Goal: Task Accomplishment & Management: Complete application form

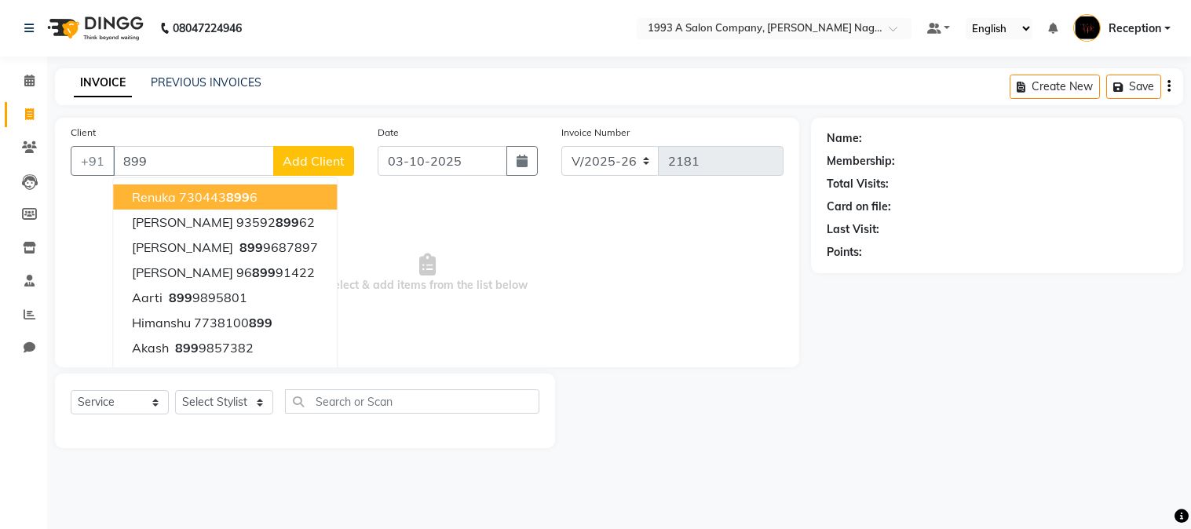
select select "144"
select select "service"
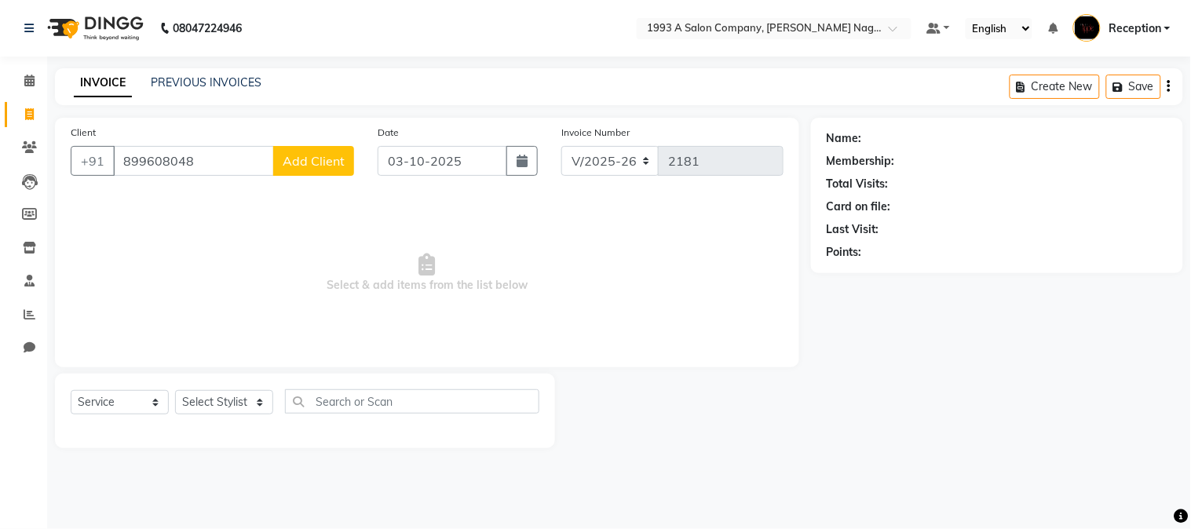
click at [136, 160] on input "899608048" at bounding box center [193, 161] width 161 height 30
type input "8999608048"
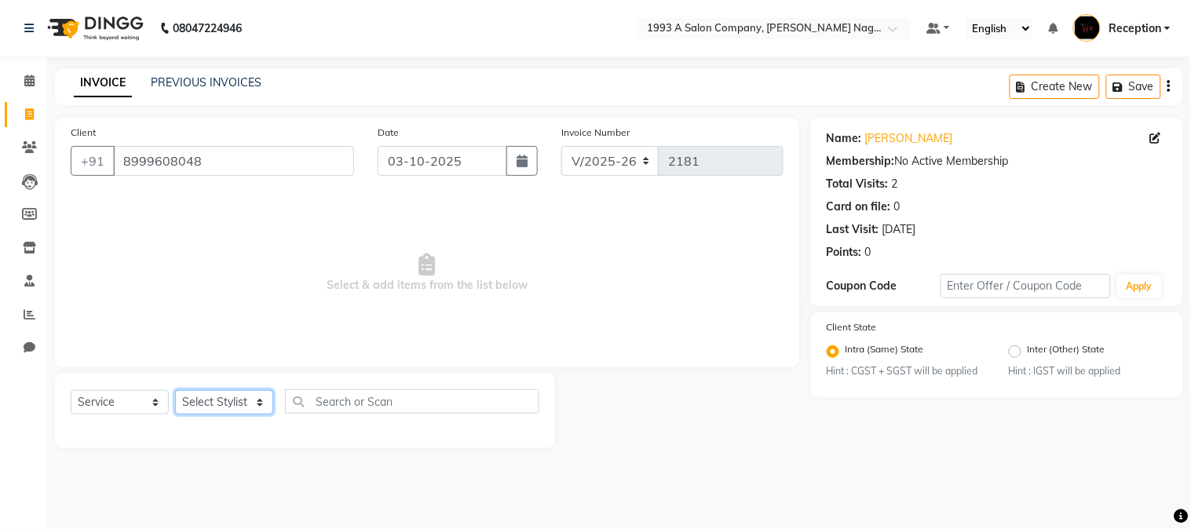
click at [259, 404] on select "Select Stylist [PERSON_NAME] Mane [PERSON_NAME] [PERSON_NAME] Reception [PERSON…" at bounding box center [224, 402] width 98 height 24
select select "14213"
click at [175, 391] on select "Select Stylist [PERSON_NAME] Mane [PERSON_NAME] [PERSON_NAME] Reception [PERSON…" at bounding box center [224, 402] width 98 height 24
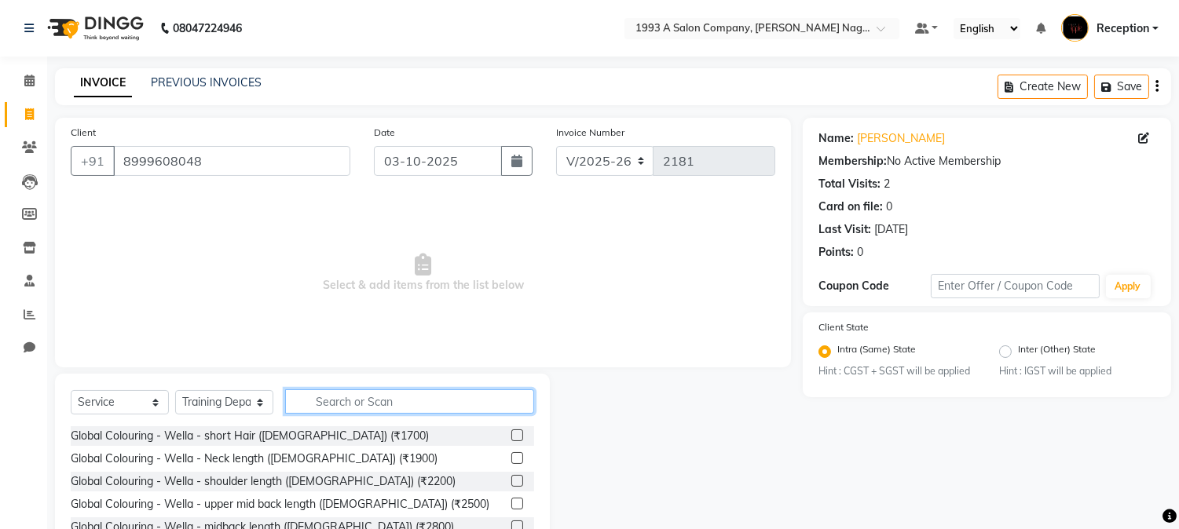
click at [324, 395] on input "text" at bounding box center [409, 402] width 249 height 24
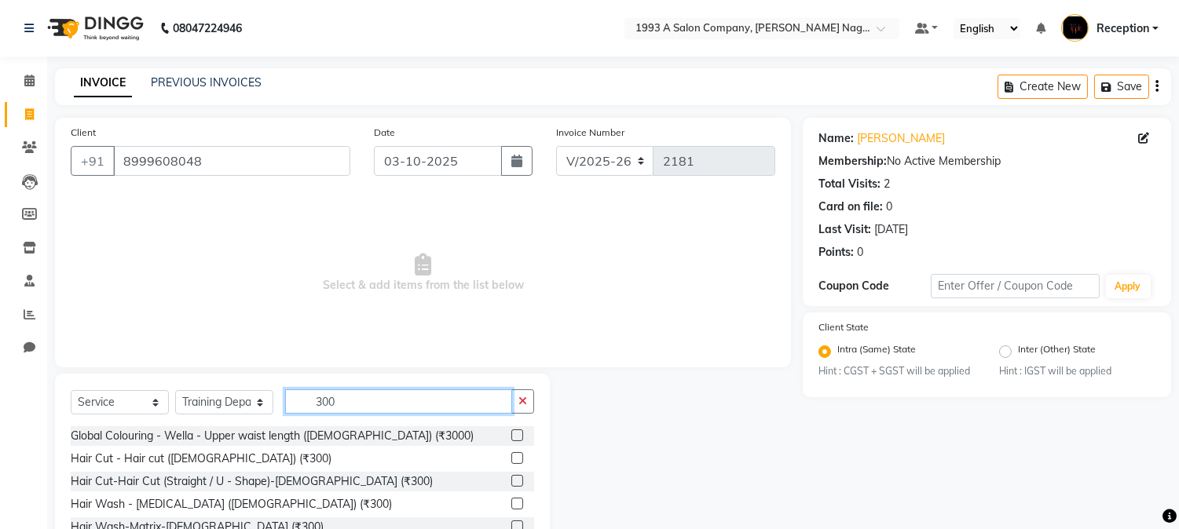
type input "300"
click at [511, 457] on label at bounding box center [517, 458] width 12 height 12
click at [511, 457] on input "checkbox" at bounding box center [516, 459] width 10 height 10
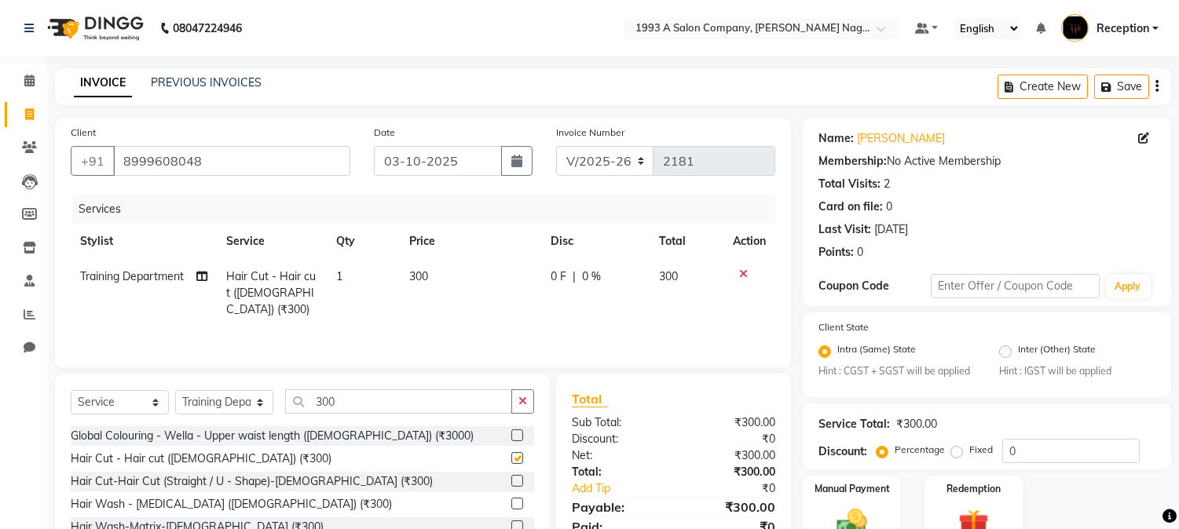
checkbox input "false"
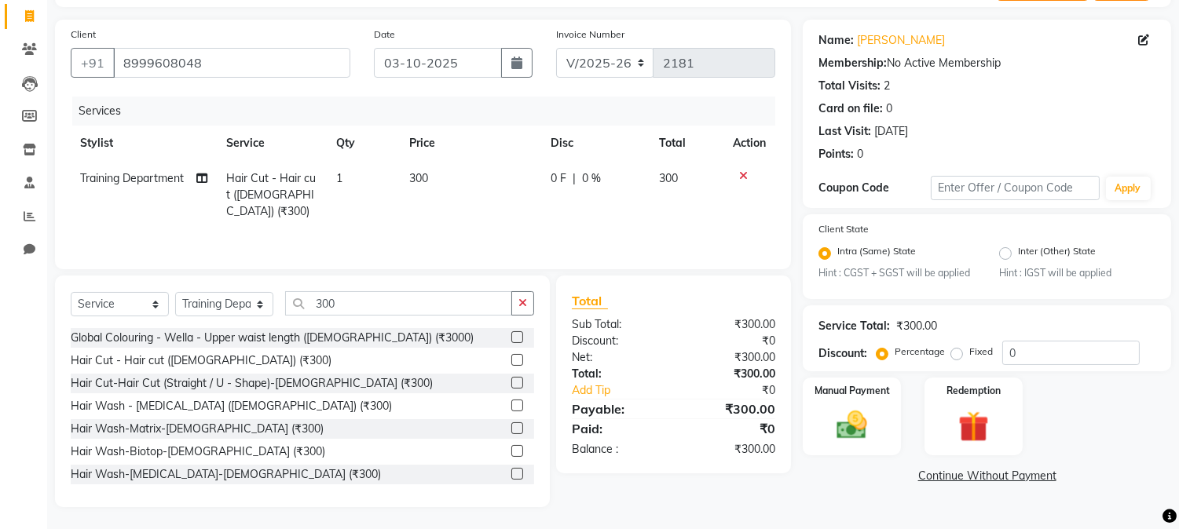
scroll to position [99, 0]
click at [862, 441] on img at bounding box center [852, 425] width 52 height 37
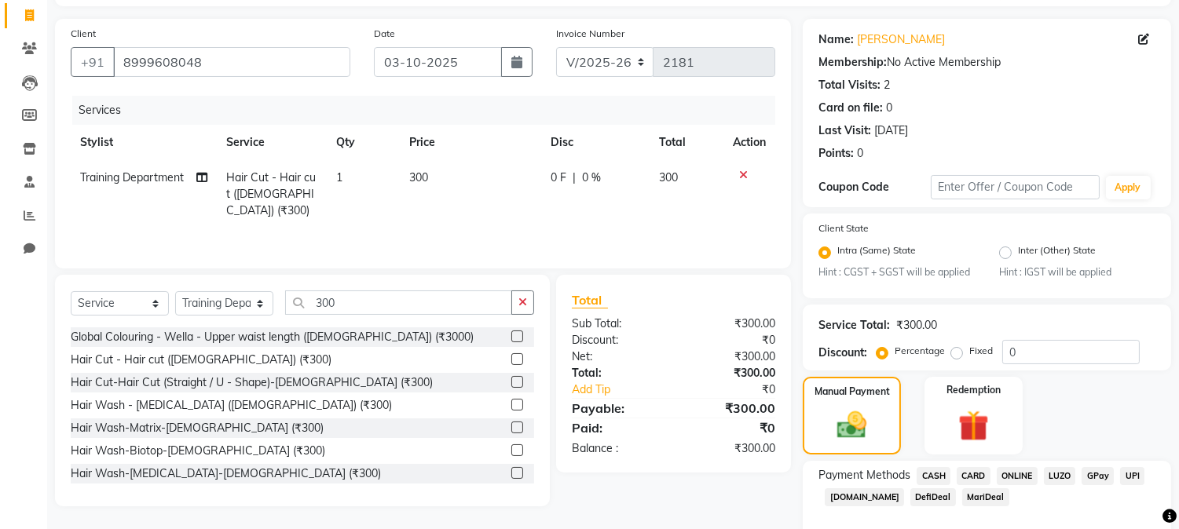
click at [1015, 473] on span "ONLINE" at bounding box center [1017, 476] width 41 height 18
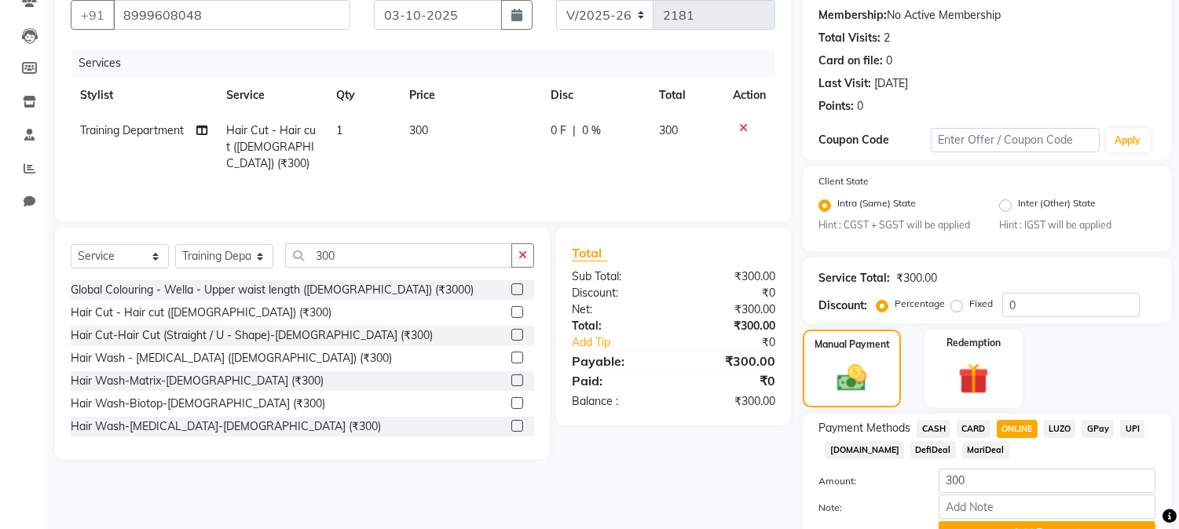
scroll to position [225, 0]
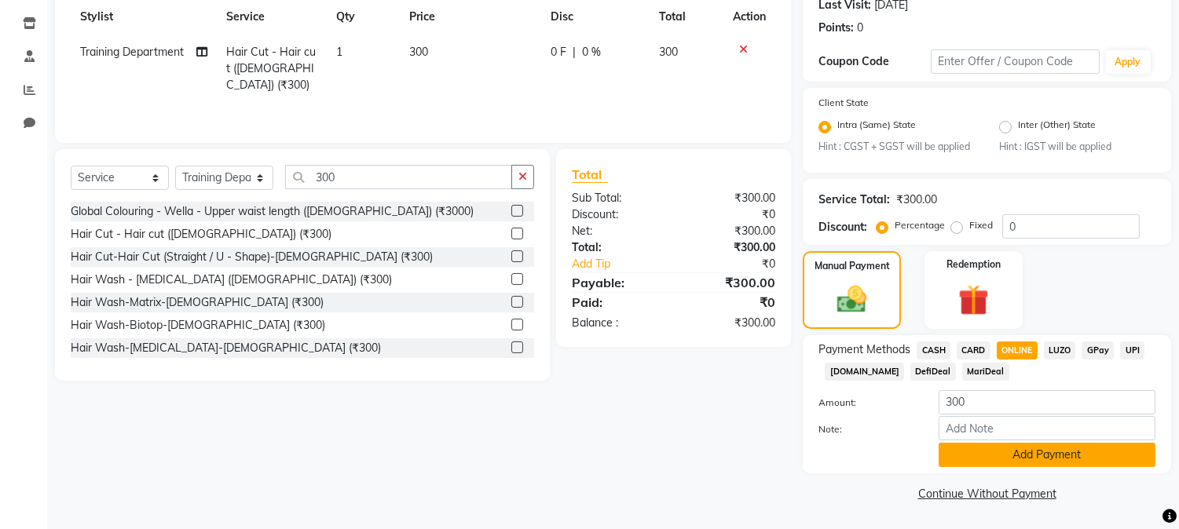
click at [1101, 456] on button "Add Payment" at bounding box center [1047, 455] width 217 height 24
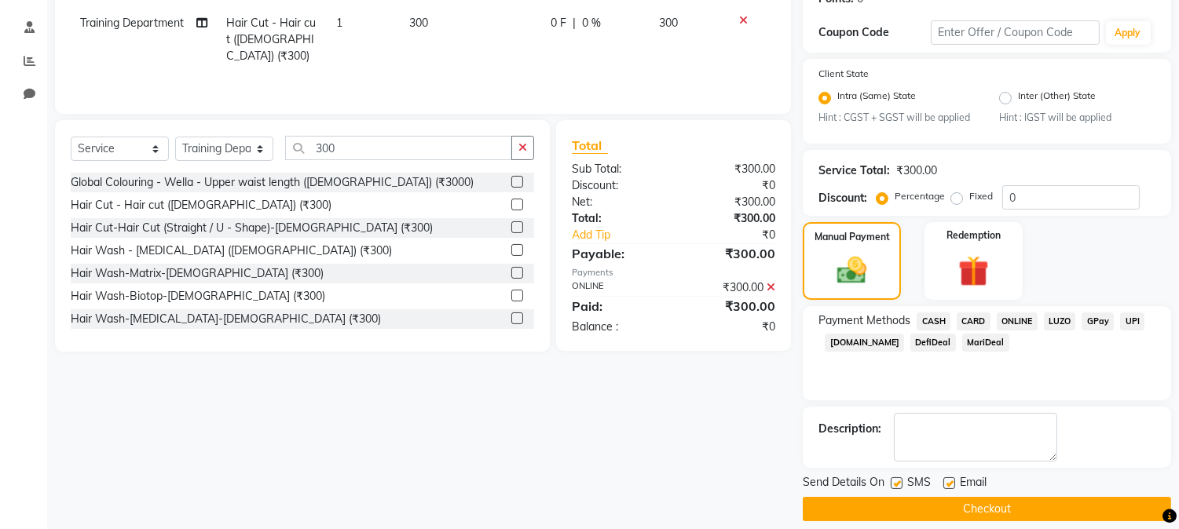
scroll to position [269, 0]
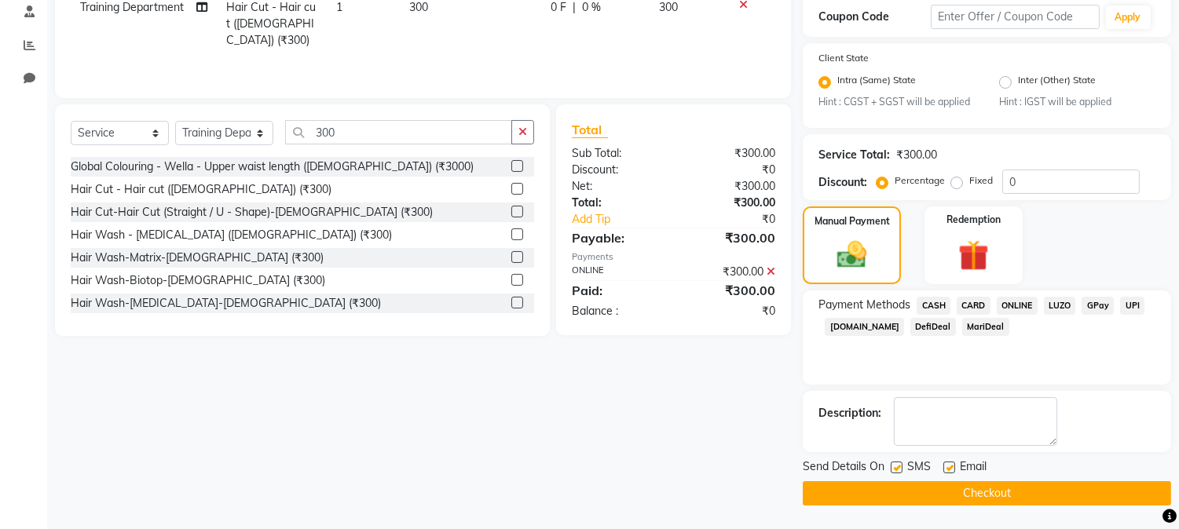
click at [1038, 496] on button "Checkout" at bounding box center [987, 493] width 368 height 24
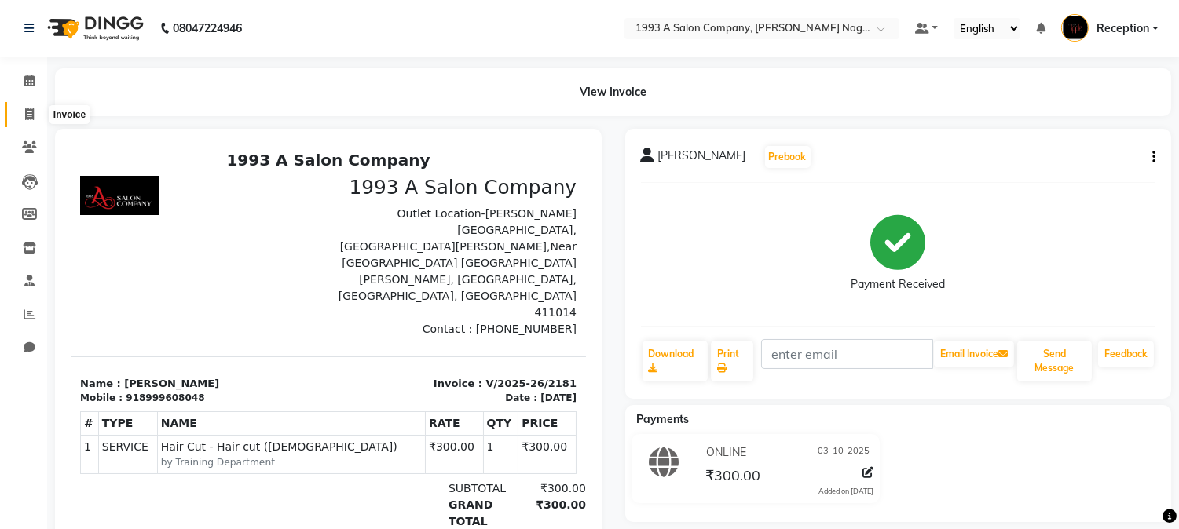
click at [25, 112] on icon at bounding box center [29, 114] width 9 height 12
select select "144"
select select "service"
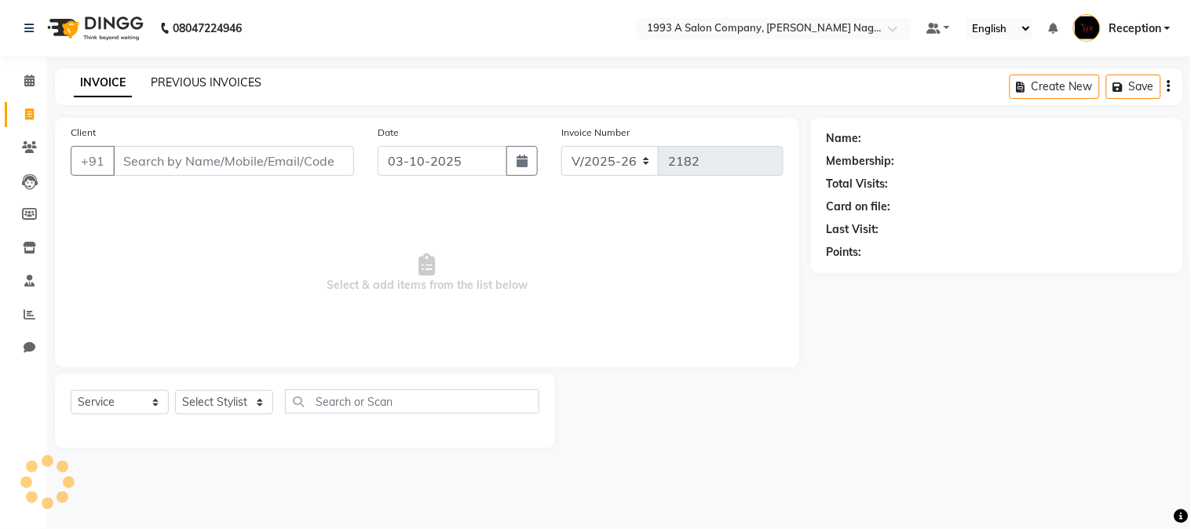
click at [209, 87] on link "PREVIOUS INVOICES" at bounding box center [206, 82] width 111 height 14
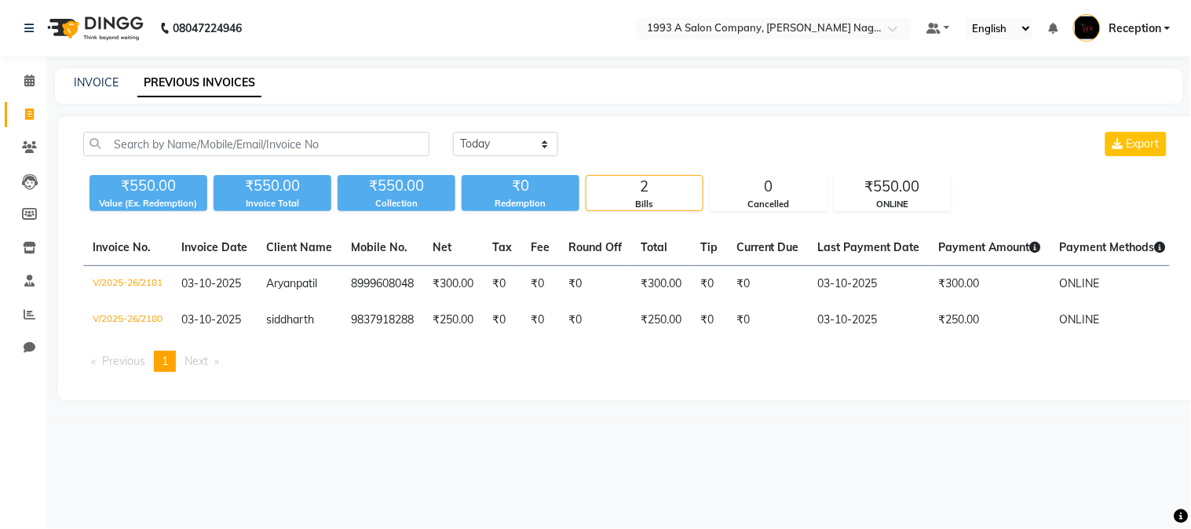
click at [26, 104] on link "Invoice" at bounding box center [24, 115] width 38 height 26
select select "service"
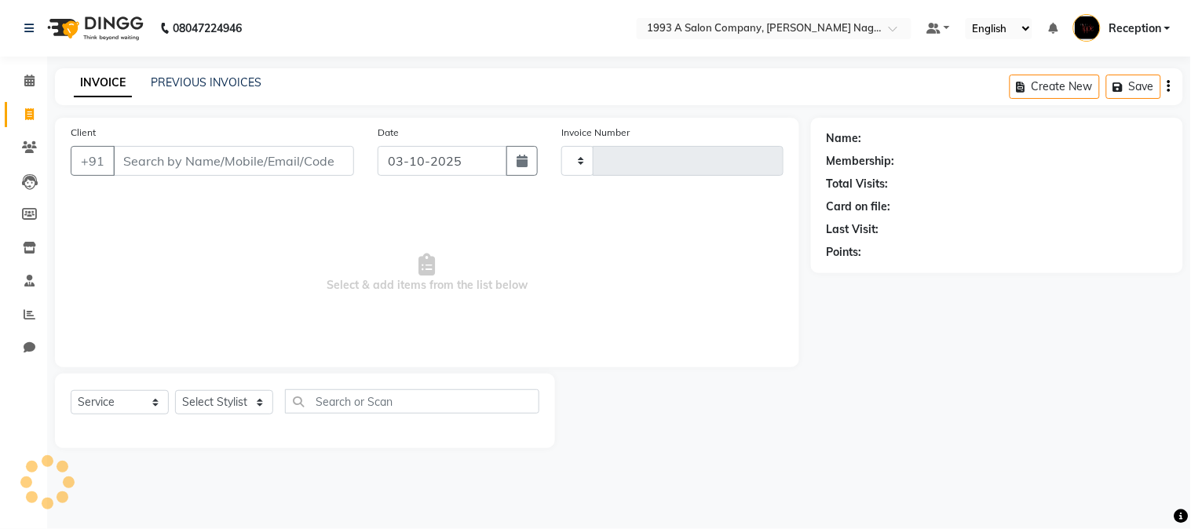
type input "2182"
select select "144"
click at [166, 159] on input "Client" at bounding box center [233, 161] width 241 height 30
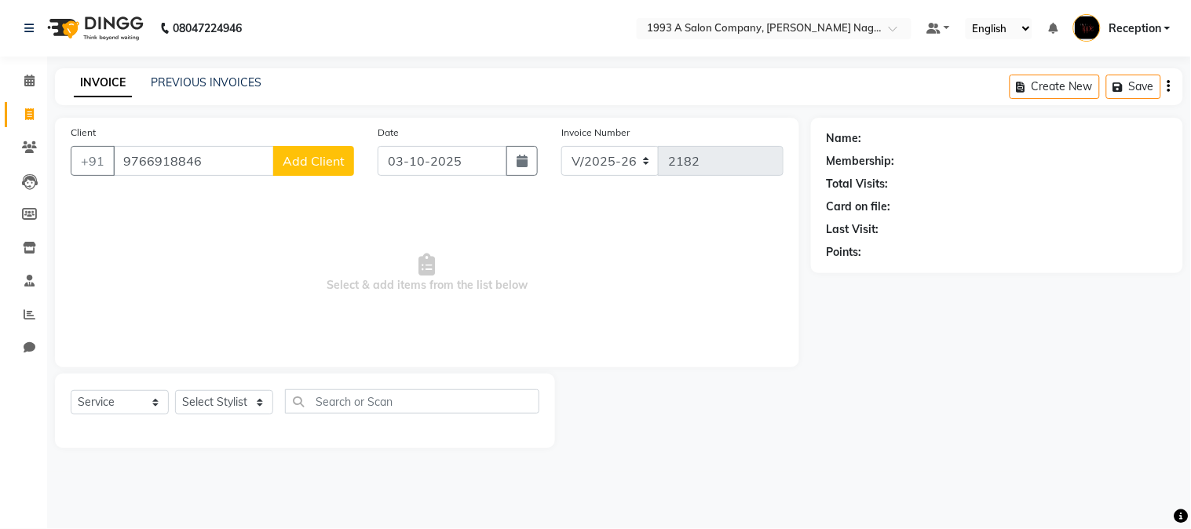
type input "9766918846"
click at [295, 155] on span "Add Client" at bounding box center [314, 161] width 62 height 16
select select "22"
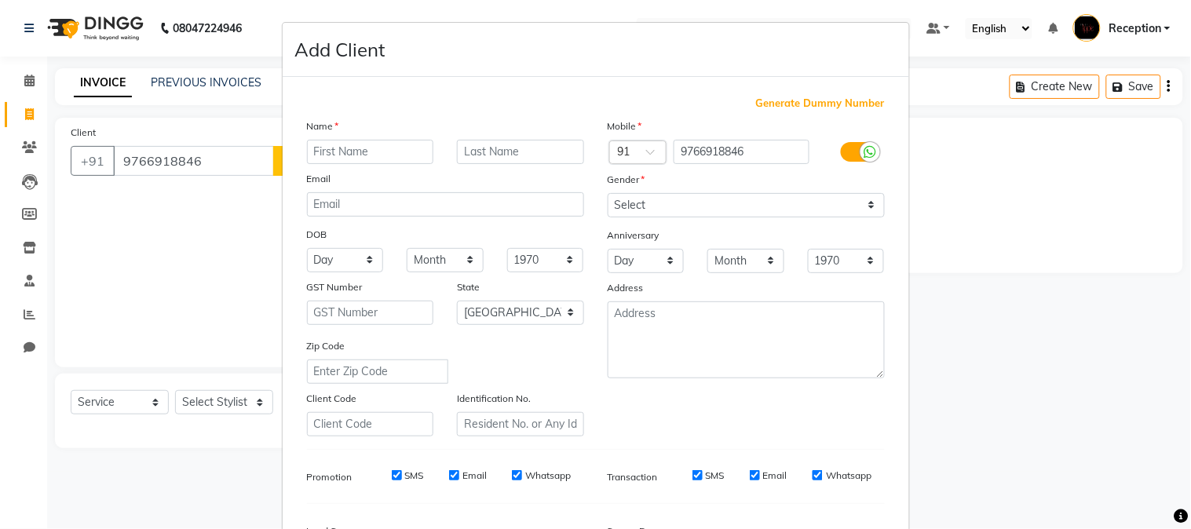
click at [343, 149] on input "text" at bounding box center [370, 152] width 127 height 24
type input "chandan"
click at [712, 203] on select "Select [DEMOGRAPHIC_DATA] [DEMOGRAPHIC_DATA] Other Prefer Not To Say" at bounding box center [746, 205] width 277 height 24
select select "[DEMOGRAPHIC_DATA]"
click at [608, 193] on select "Select [DEMOGRAPHIC_DATA] [DEMOGRAPHIC_DATA] Other Prefer Not To Say" at bounding box center [746, 205] width 277 height 24
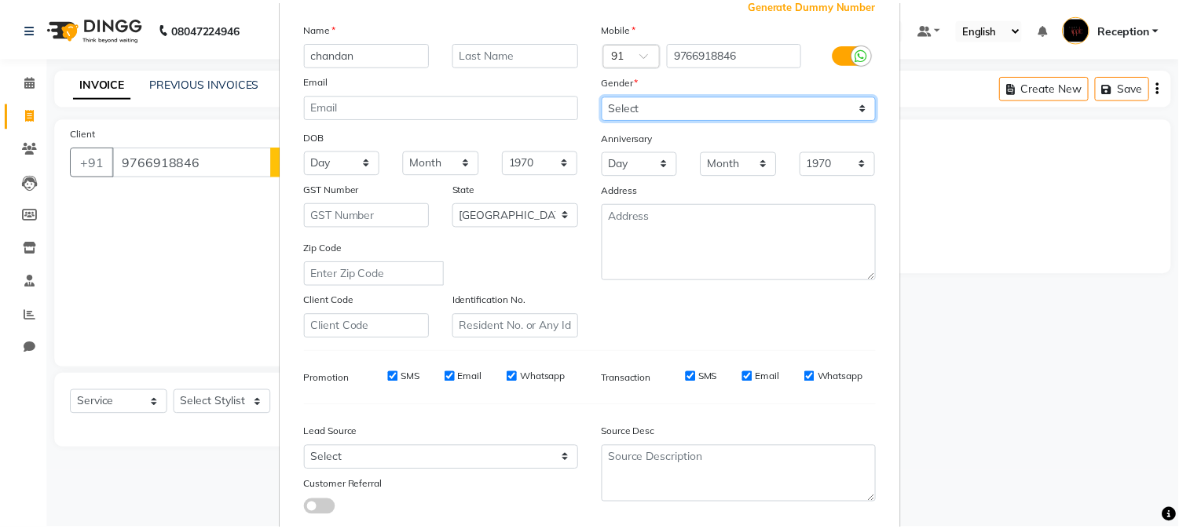
scroll to position [196, 0]
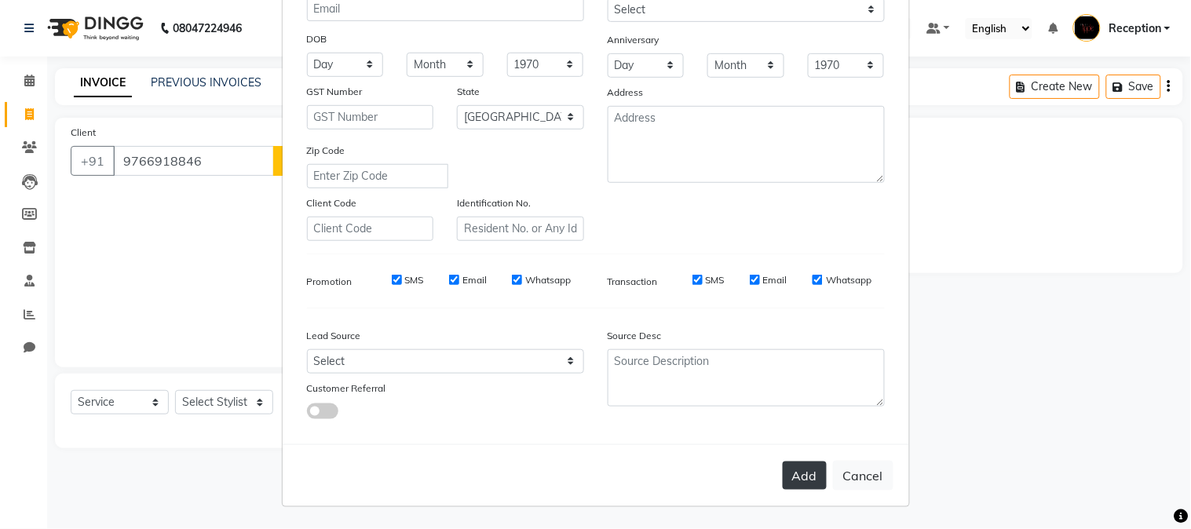
click at [810, 475] on button "Add" at bounding box center [805, 476] width 44 height 28
select select
select select "null"
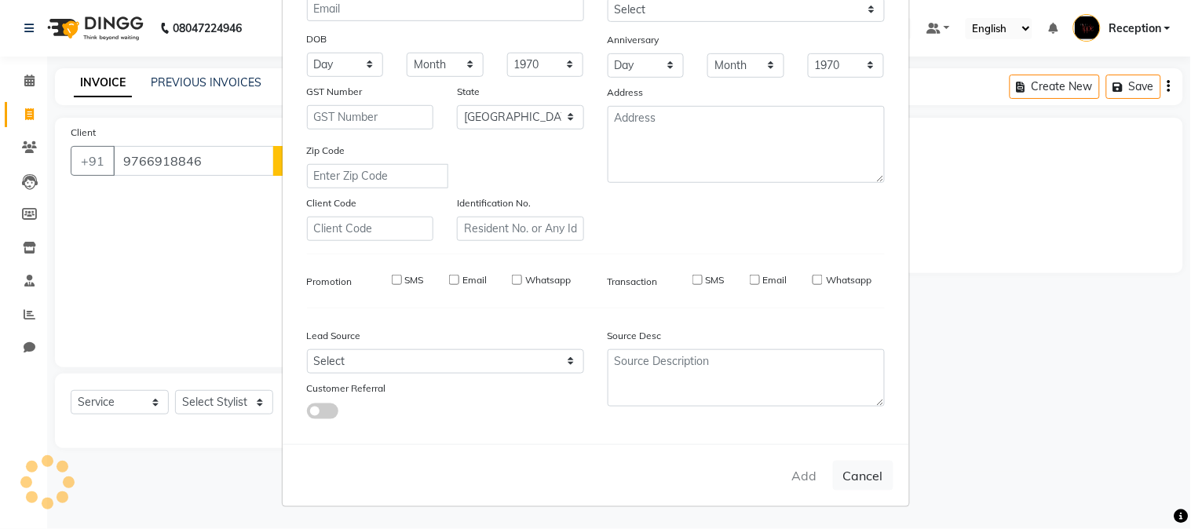
select select
checkbox input "false"
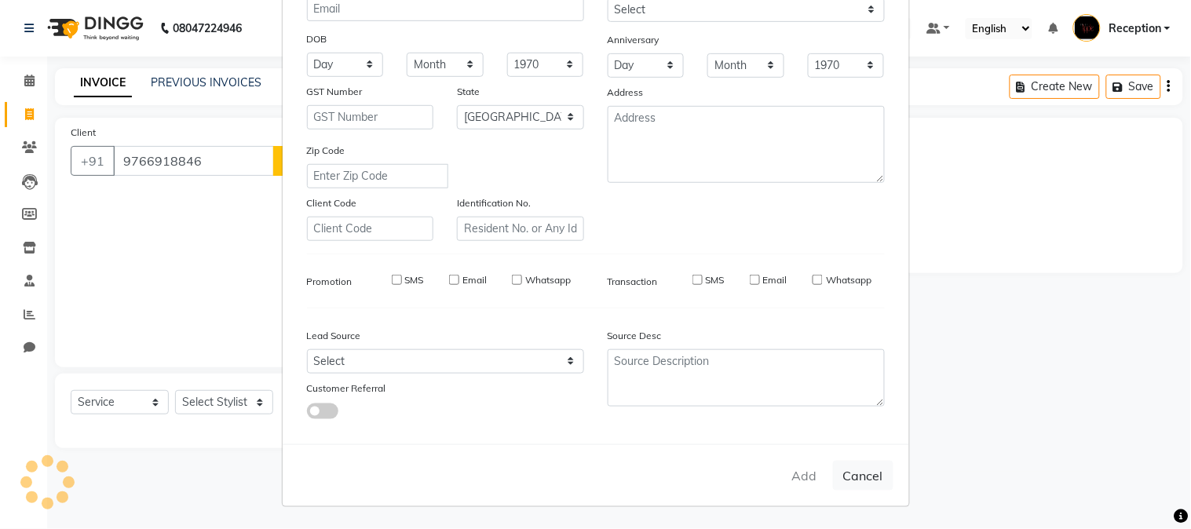
checkbox input "false"
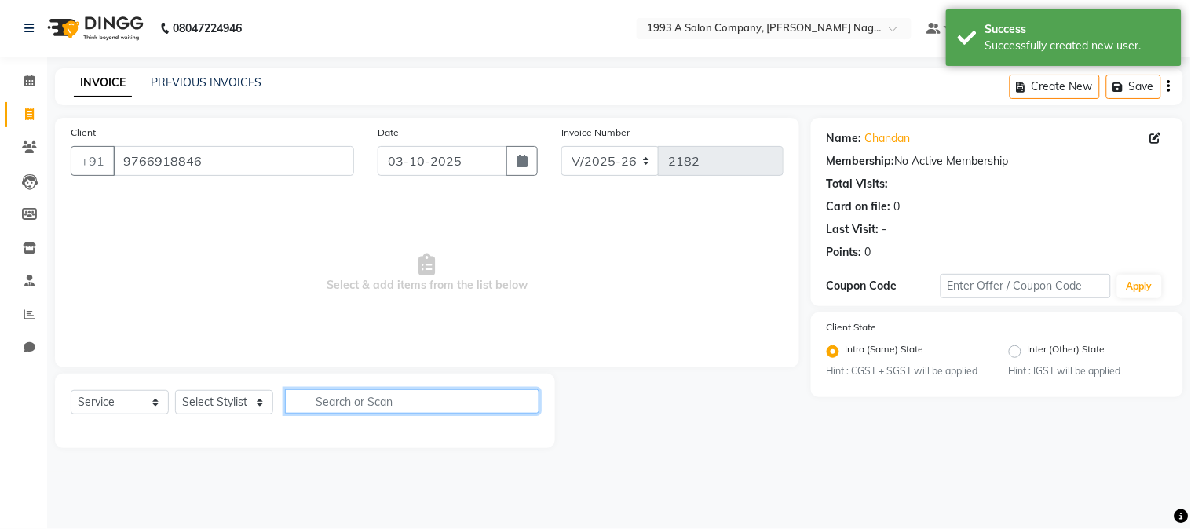
click at [375, 397] on input "text" at bounding box center [412, 402] width 254 height 24
type input "300"
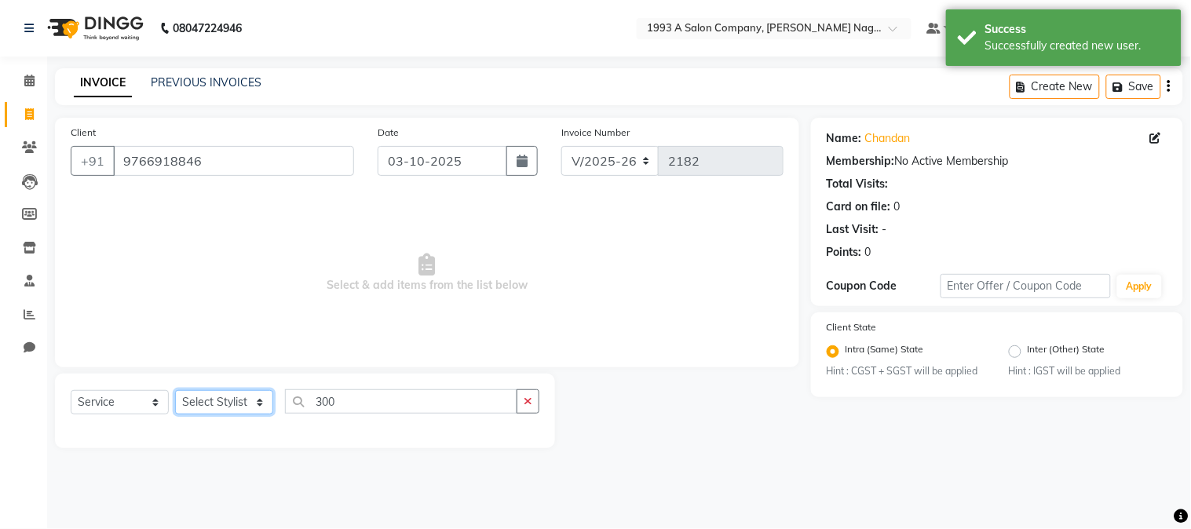
click at [229, 406] on select "Select Stylist [PERSON_NAME] Mane [PERSON_NAME] [PERSON_NAME] Reception [PERSON…" at bounding box center [224, 402] width 98 height 24
select select "86362"
click at [175, 391] on select "Select Stylist [PERSON_NAME] Mane [PERSON_NAME] [PERSON_NAME] Reception [PERSON…" at bounding box center [224, 402] width 98 height 24
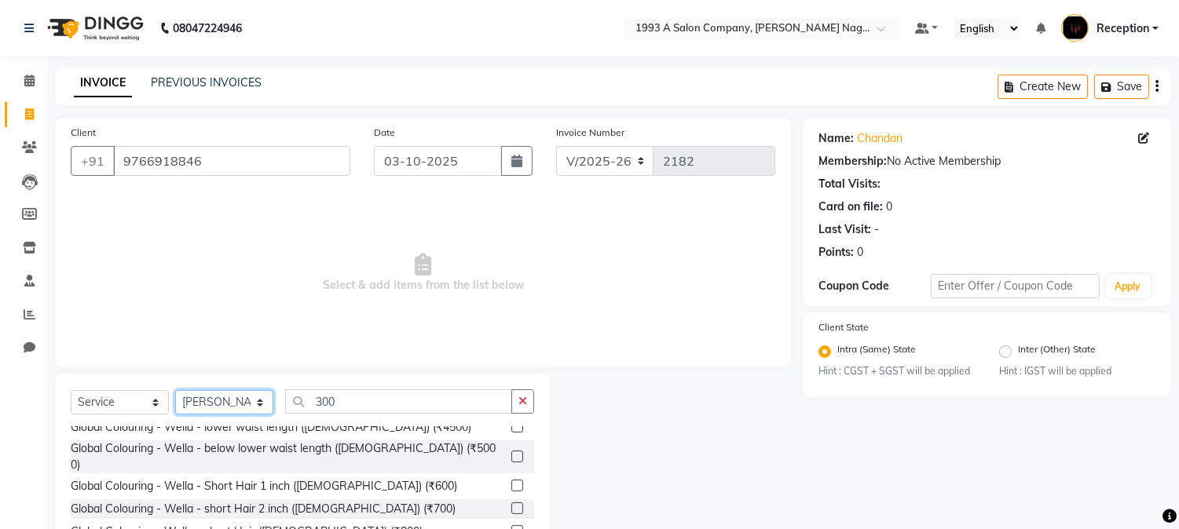
scroll to position [174, 0]
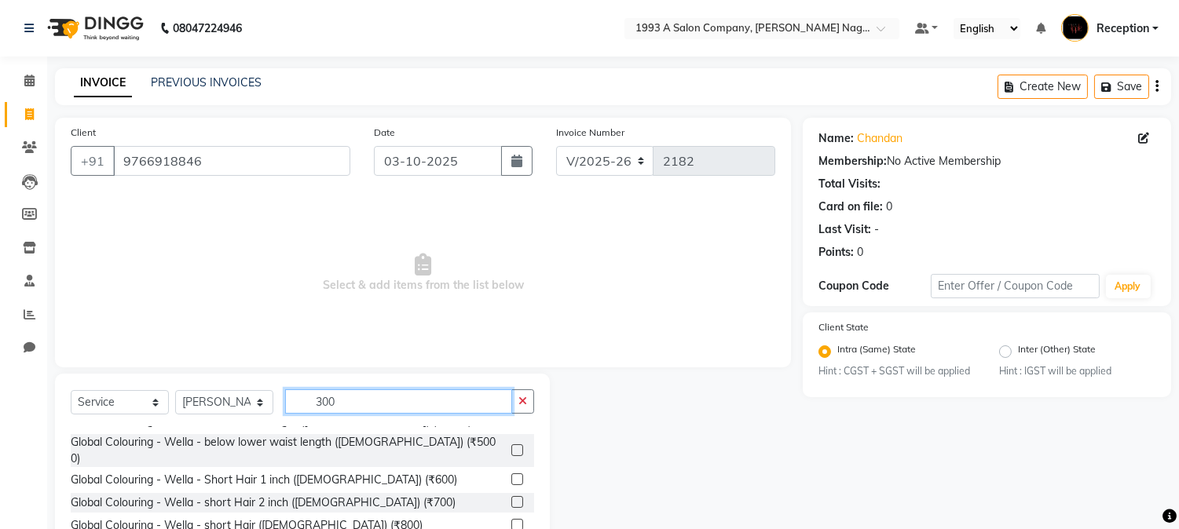
click at [425, 404] on input "300" at bounding box center [398, 402] width 227 height 24
type input "3"
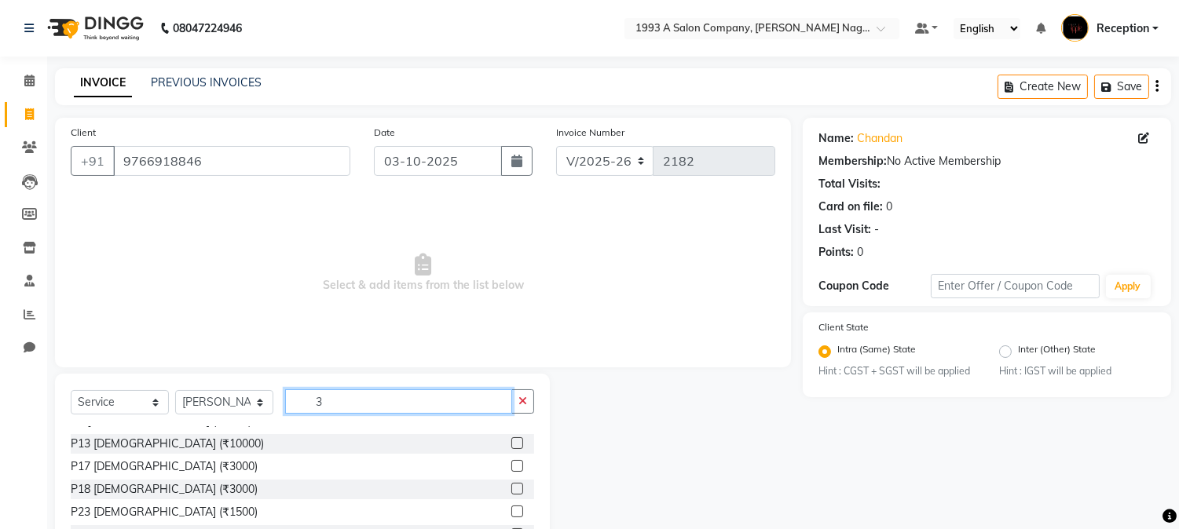
scroll to position [0, 0]
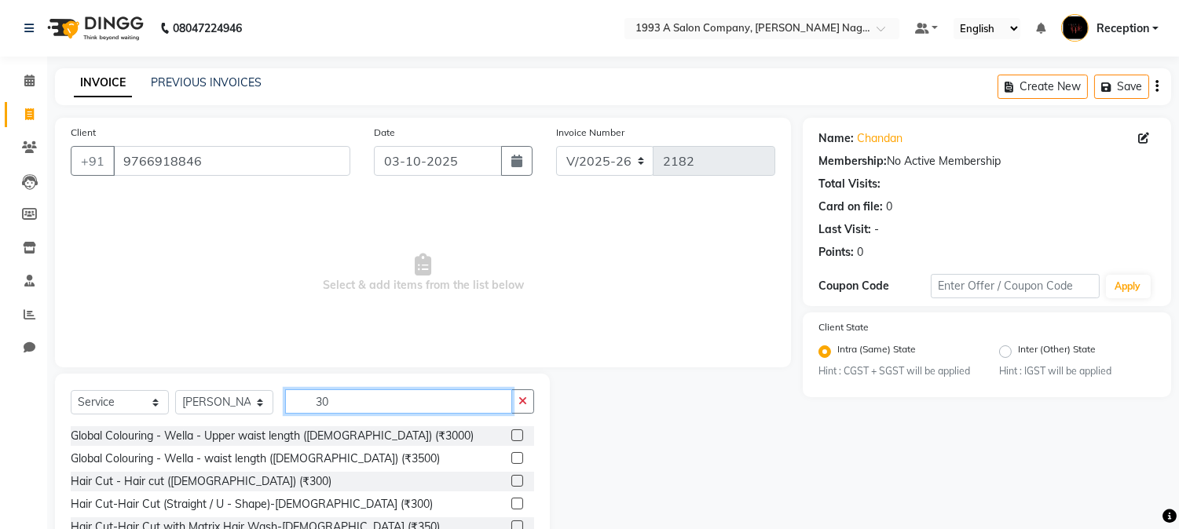
type input "300"
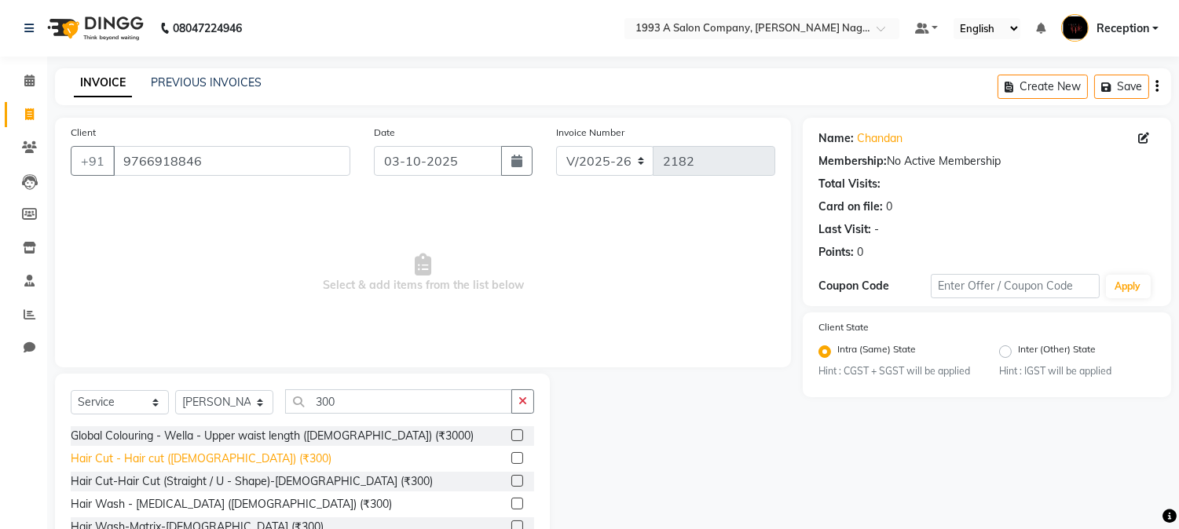
click at [192, 457] on div "Hair Cut - Hair cut ([DEMOGRAPHIC_DATA]) (₹300)" at bounding box center [201, 459] width 261 height 16
checkbox input "false"
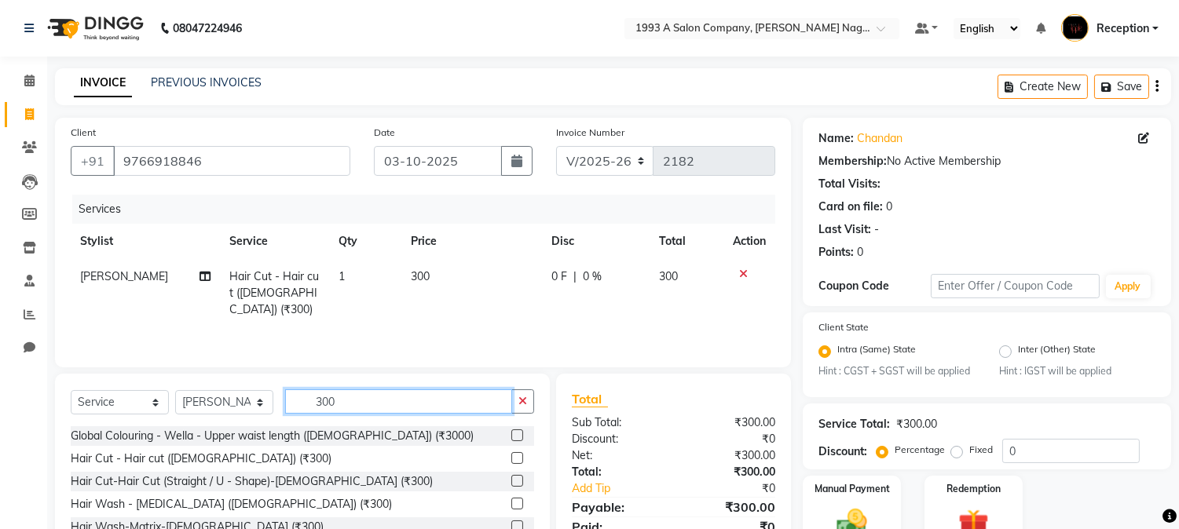
click at [375, 399] on input "300" at bounding box center [398, 402] width 227 height 24
type input "3"
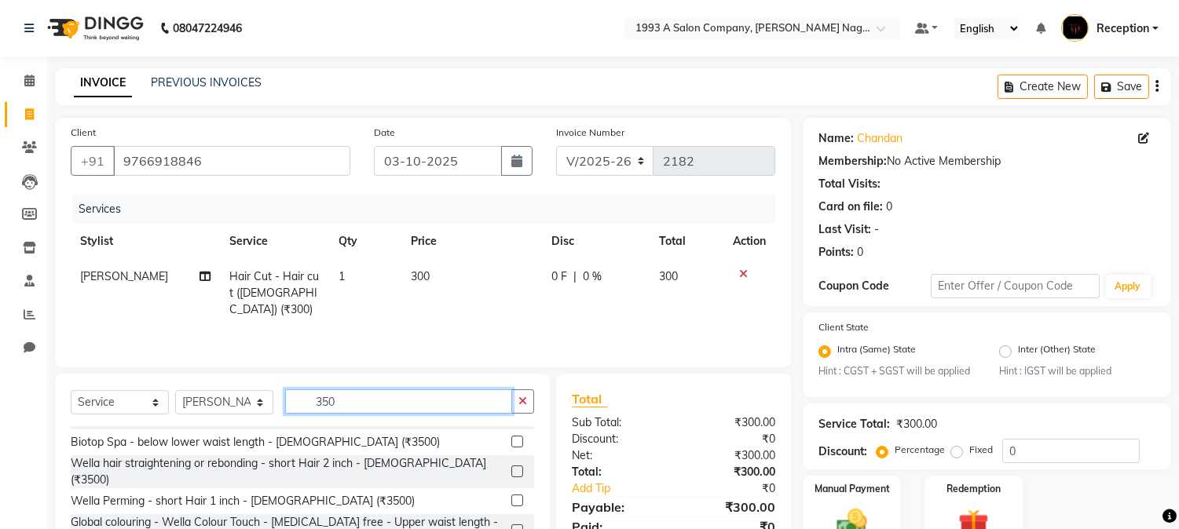
scroll to position [262, 0]
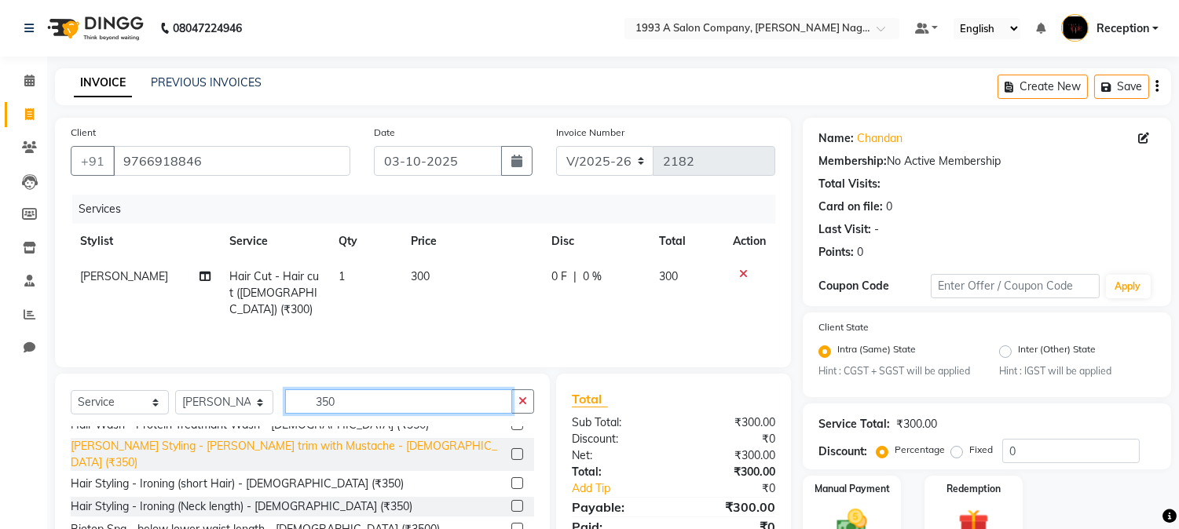
type input "350"
click at [195, 443] on div "[PERSON_NAME] Styling - [PERSON_NAME] trim with Mustache - [DEMOGRAPHIC_DATA] (…" at bounding box center [288, 454] width 434 height 33
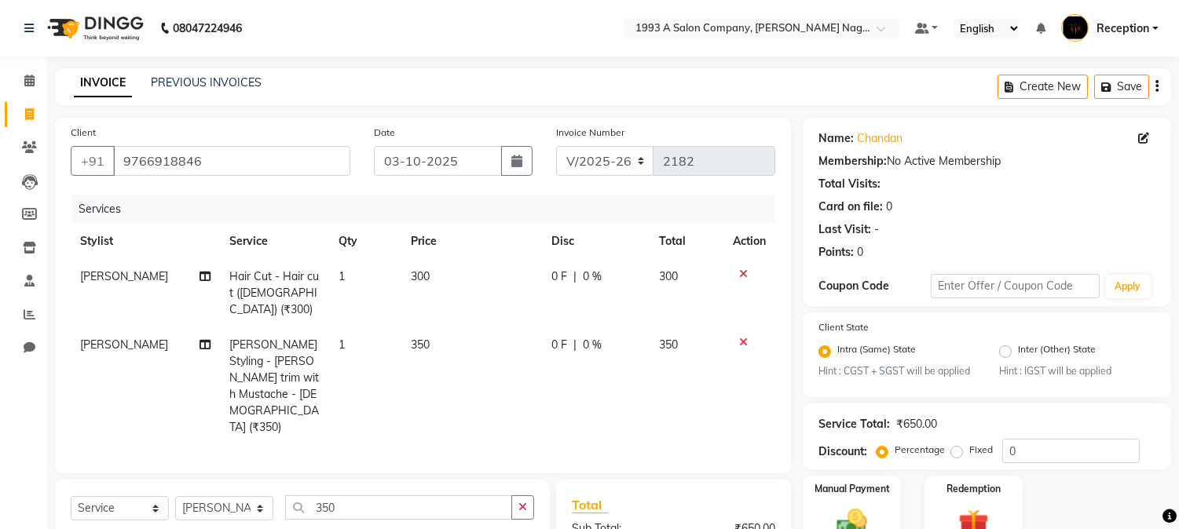
checkbox input "false"
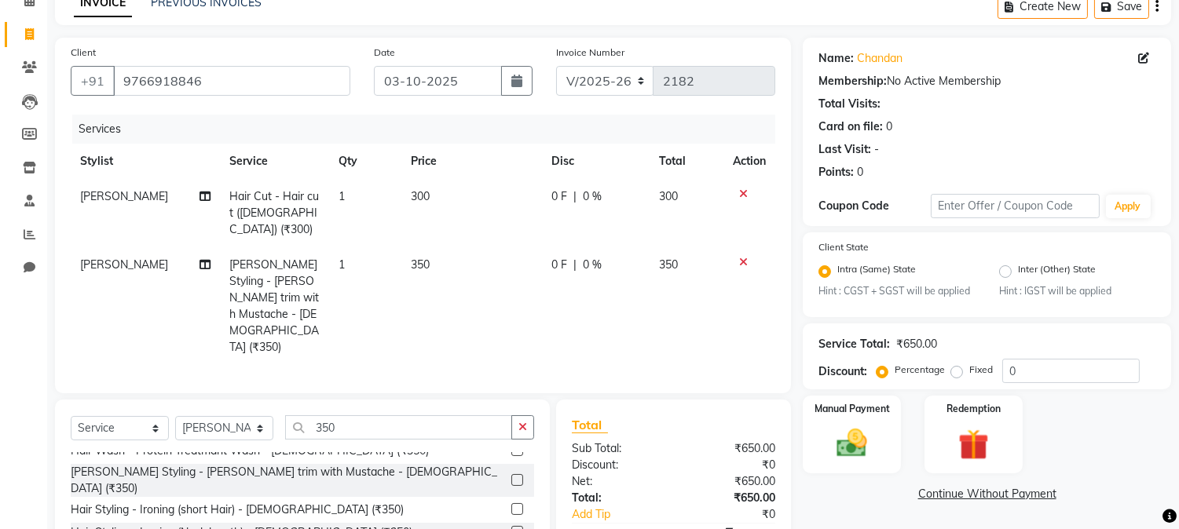
scroll to position [169, 0]
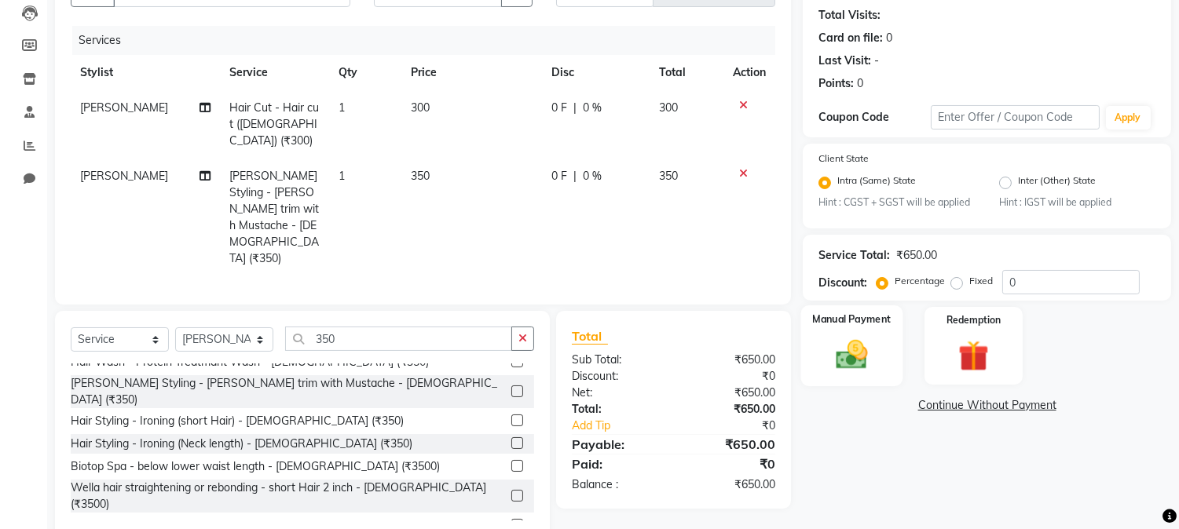
click at [842, 327] on div "Manual Payment" at bounding box center [852, 346] width 102 height 80
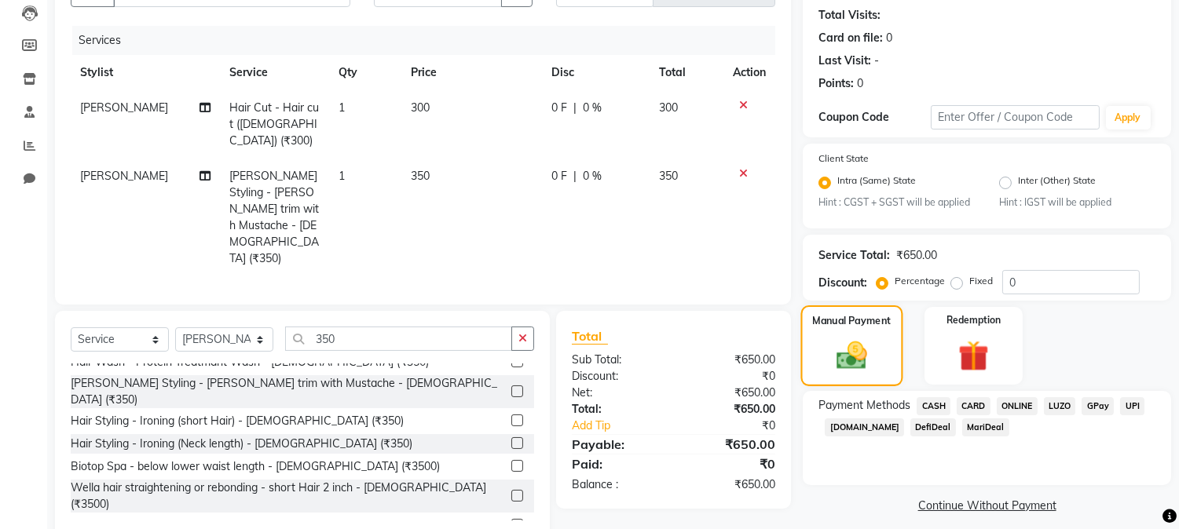
scroll to position [181, 0]
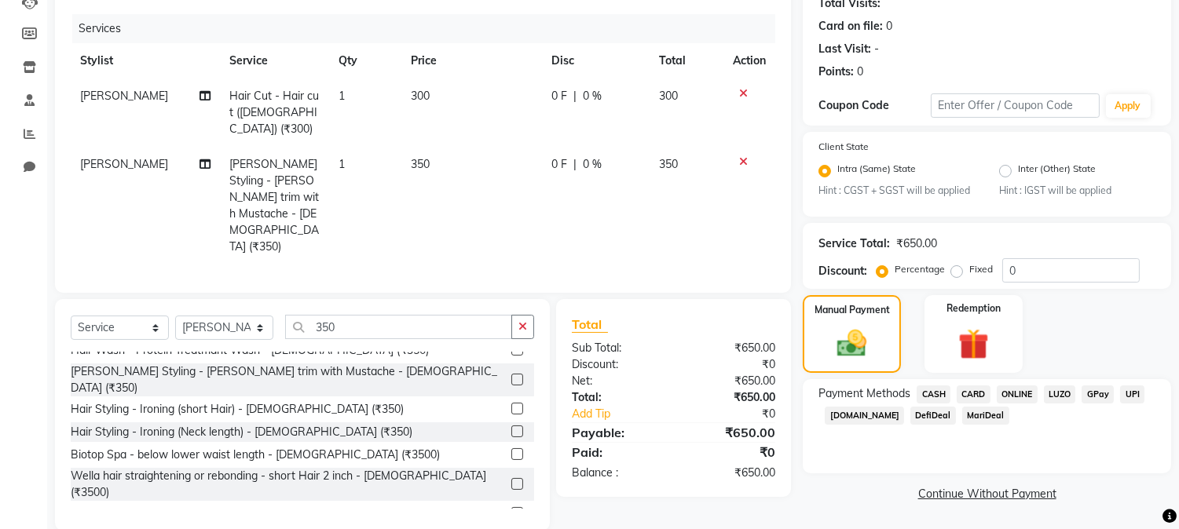
click at [1015, 390] on span "ONLINE" at bounding box center [1017, 395] width 41 height 18
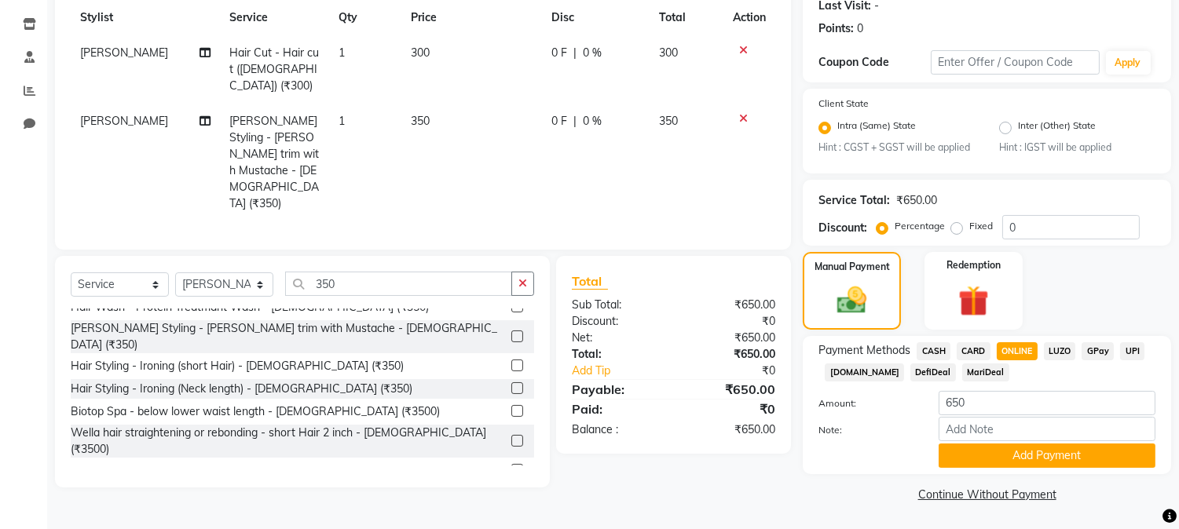
scroll to position [225, 0]
click at [1032, 456] on button "Add Payment" at bounding box center [1047, 455] width 217 height 24
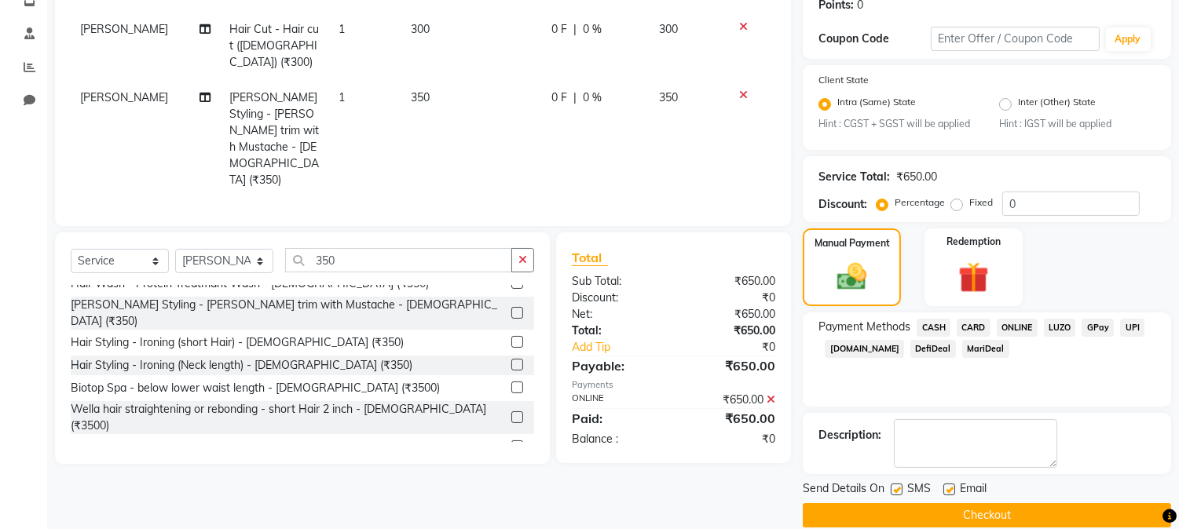
scroll to position [269, 0]
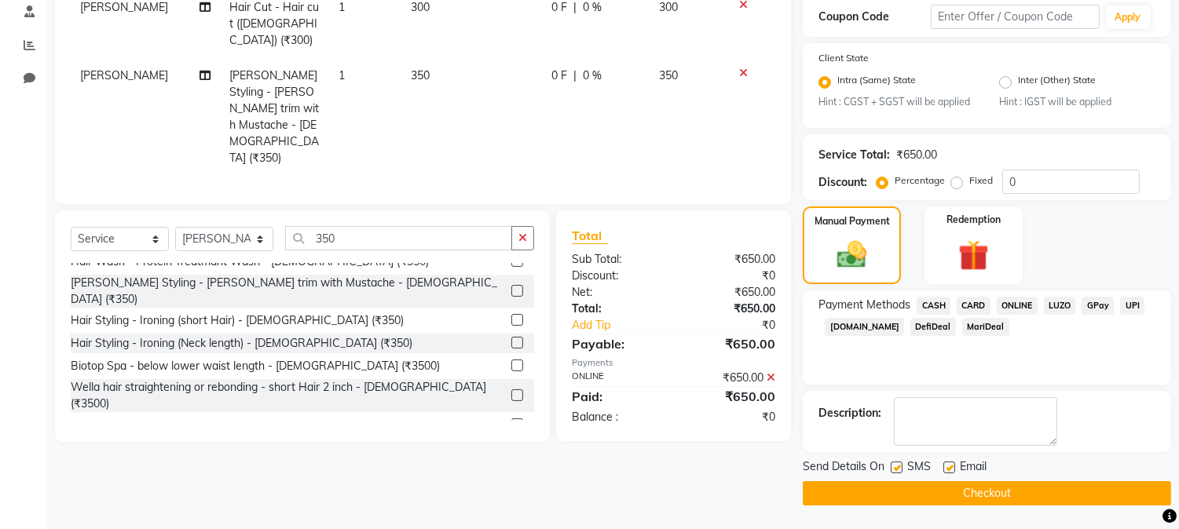
click at [993, 488] on button "Checkout" at bounding box center [987, 493] width 368 height 24
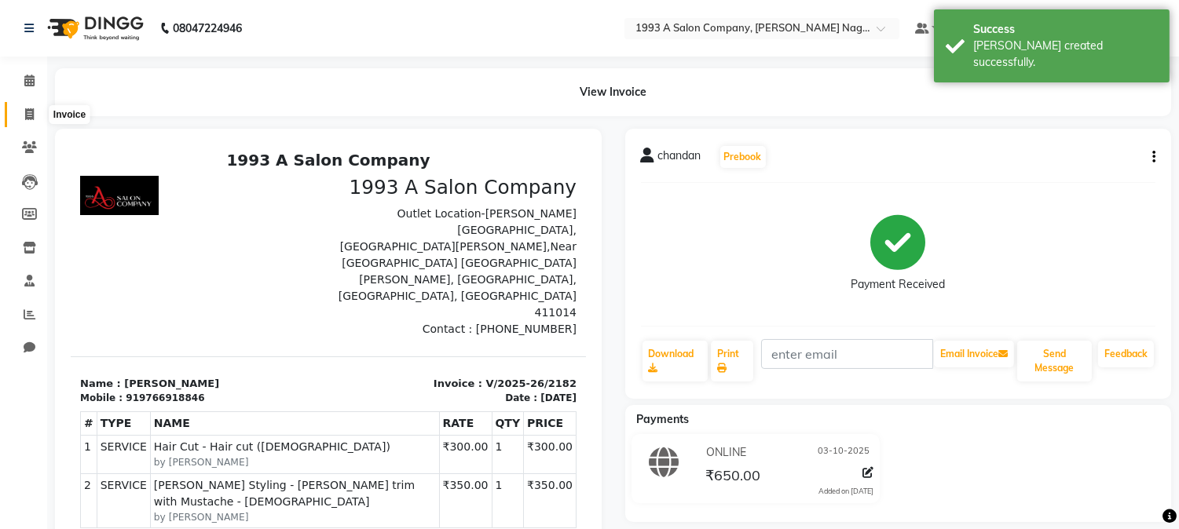
click at [36, 113] on span at bounding box center [29, 115] width 27 height 18
select select "service"
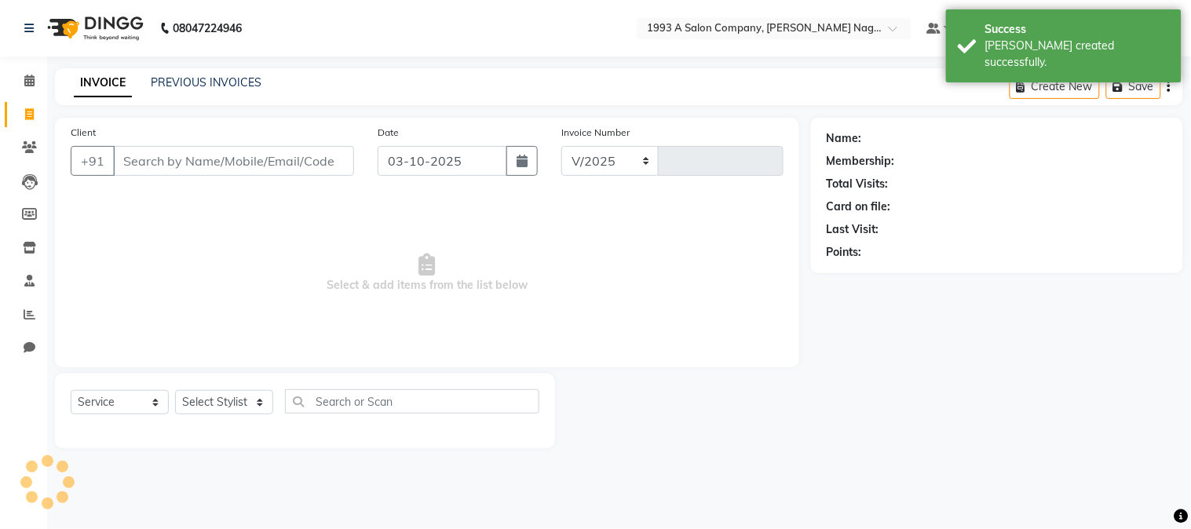
select select "144"
type input "2183"
click at [19, 80] on span at bounding box center [29, 81] width 27 height 18
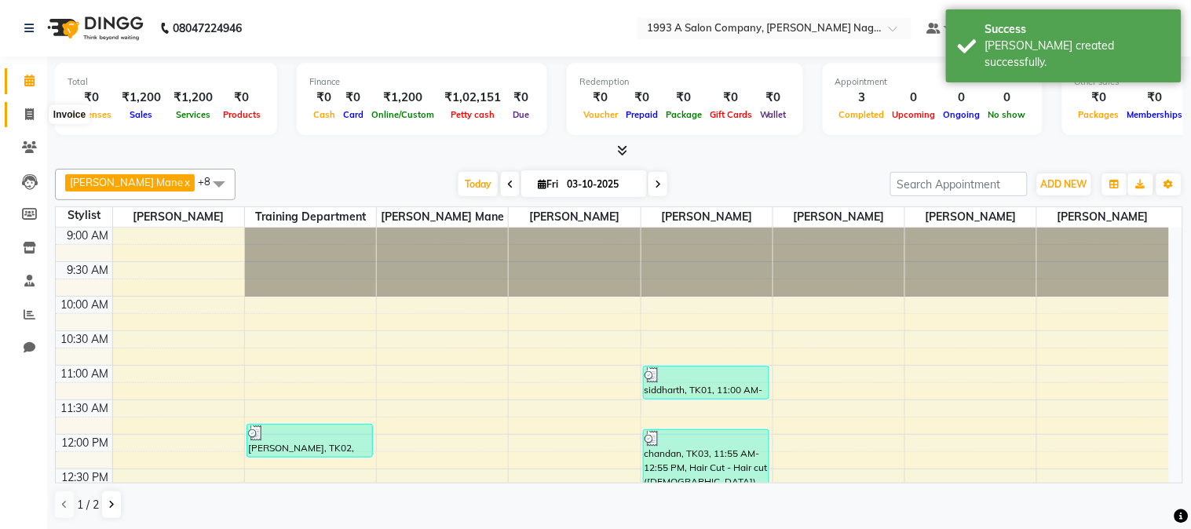
click at [16, 110] on span at bounding box center [29, 115] width 27 height 18
select select "service"
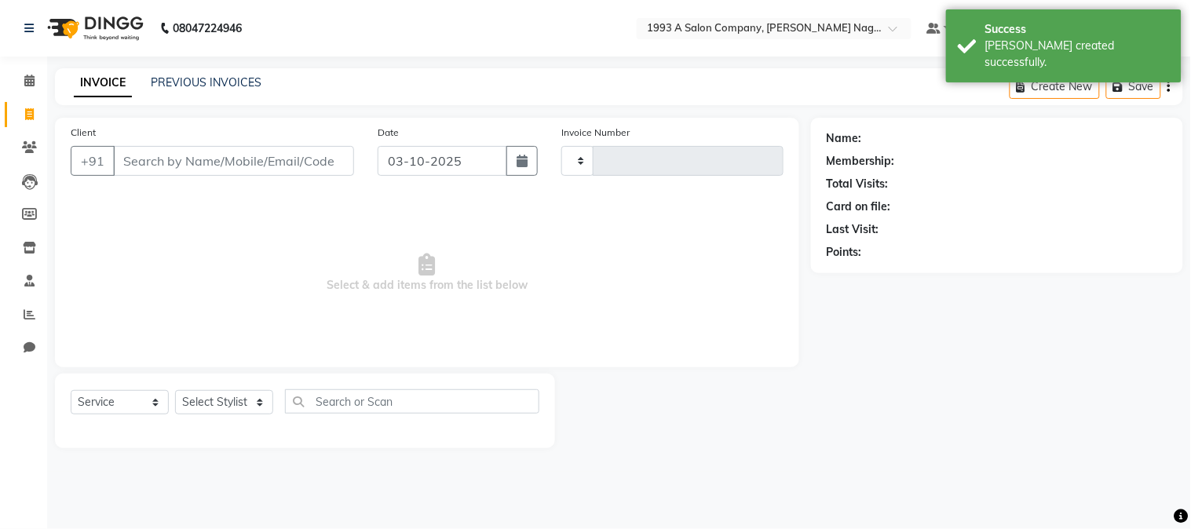
type input "2183"
select select "144"
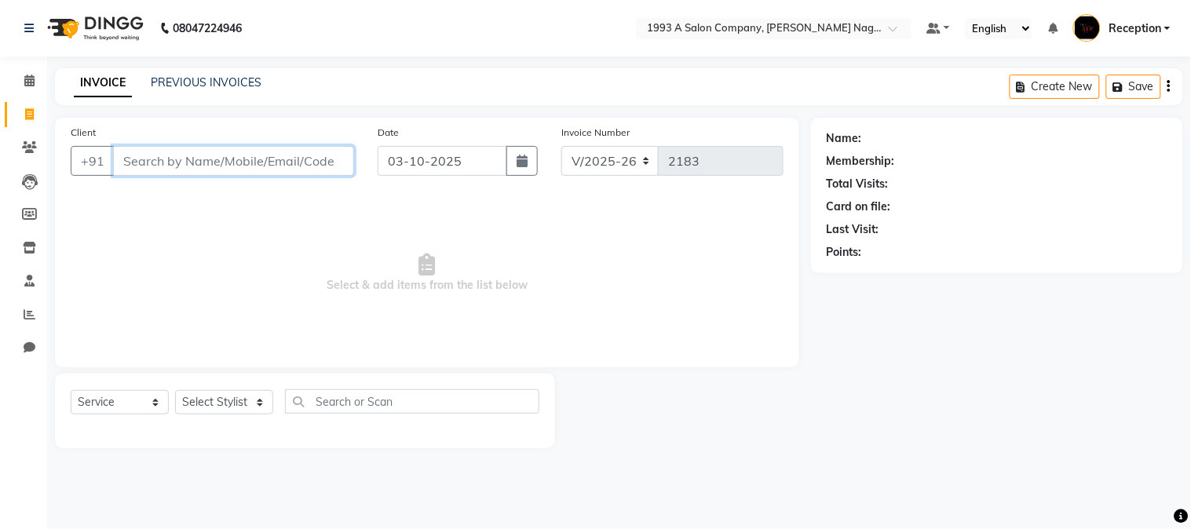
click at [120, 156] on input "Client" at bounding box center [233, 161] width 241 height 30
click at [28, 72] on span at bounding box center [29, 81] width 27 height 18
